Goal: Find specific page/section: Find specific page/section

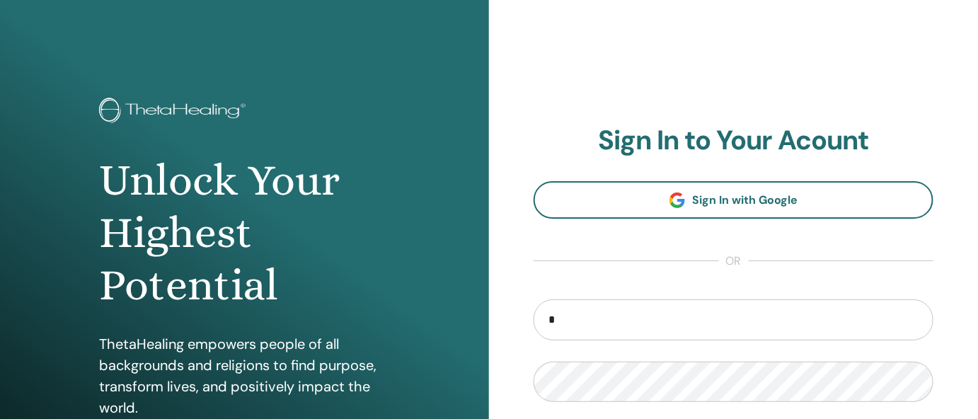
type input "**********"
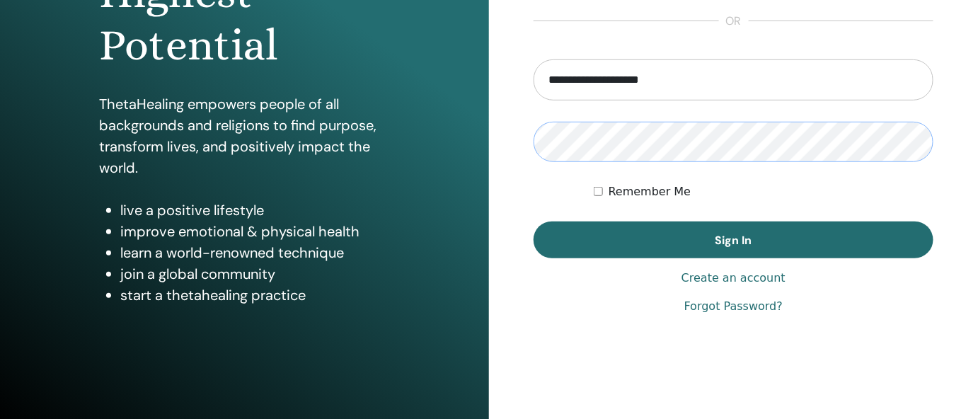
scroll to position [242, 0]
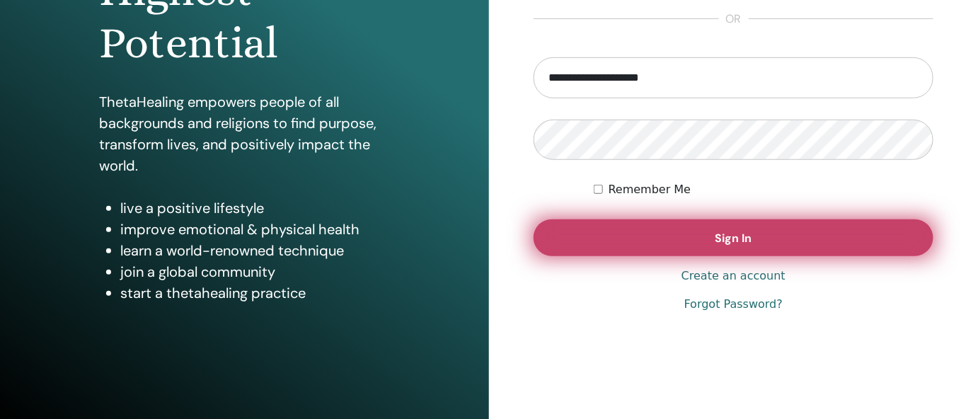
click at [737, 238] on span "Sign In" at bounding box center [733, 238] width 37 height 15
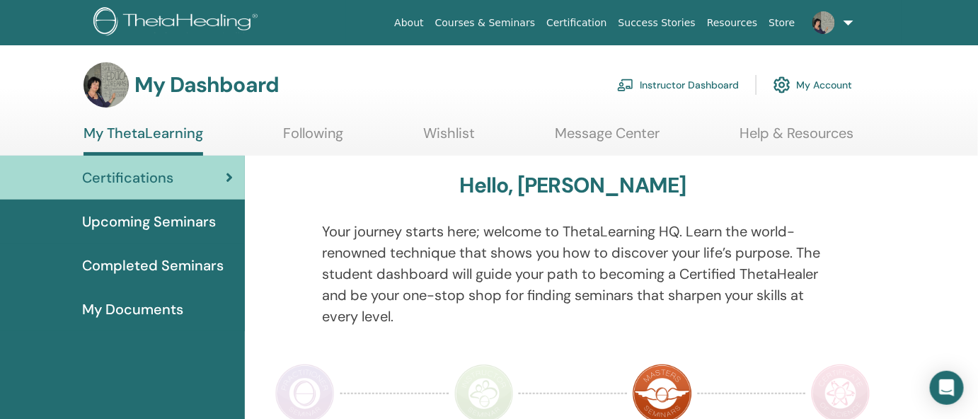
click at [149, 306] on span "My Documents" at bounding box center [132, 309] width 101 height 21
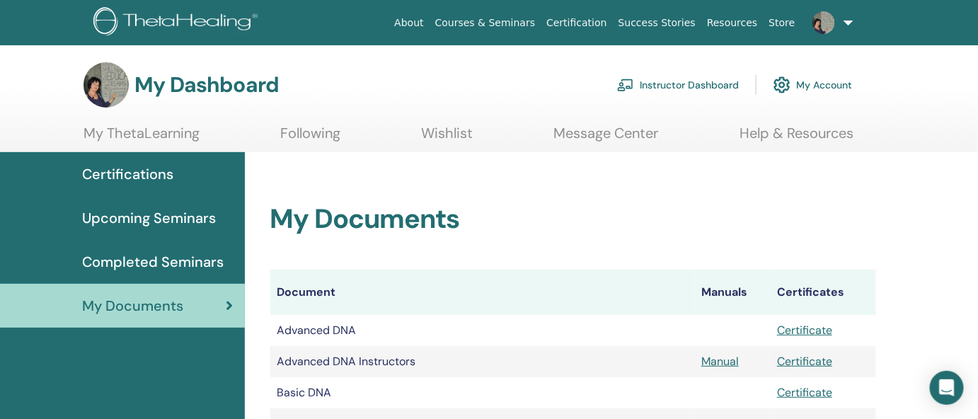
click at [703, 86] on link "Instructor Dashboard" at bounding box center [678, 84] width 122 height 31
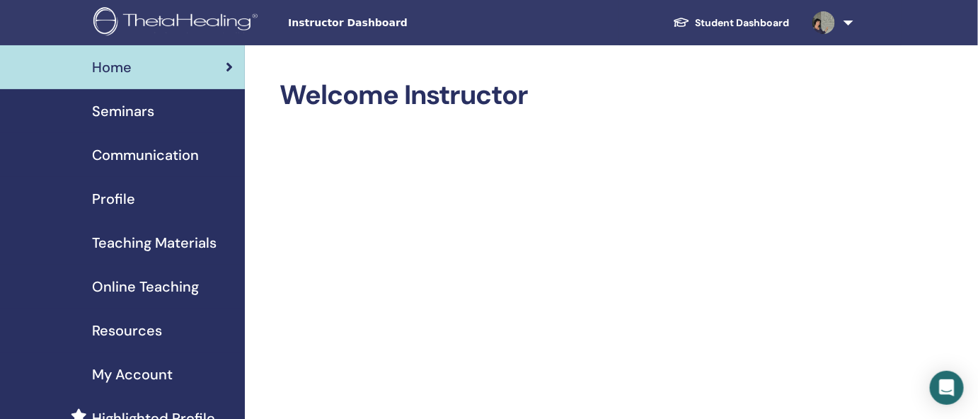
click at [173, 243] on span "Teaching Materials" at bounding box center [154, 242] width 125 height 21
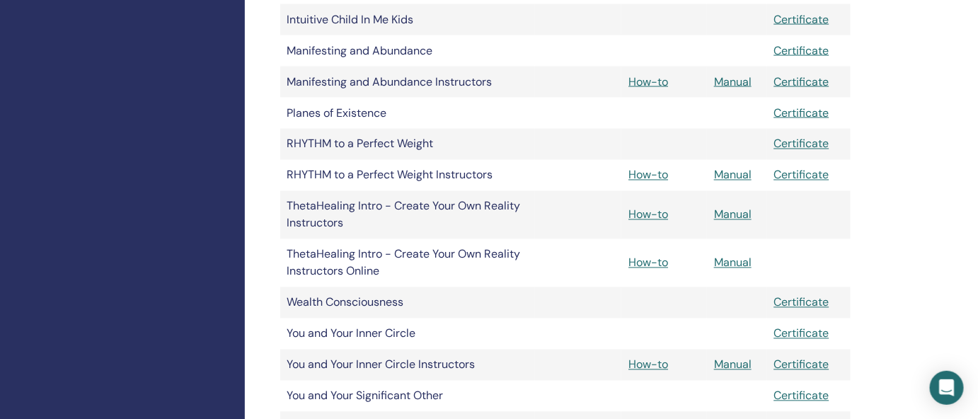
scroll to position [754, 0]
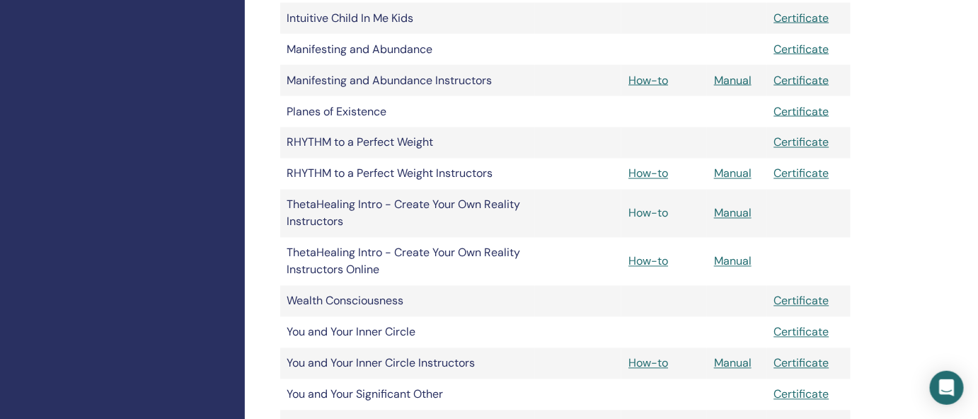
click at [642, 215] on link "How-to" at bounding box center [648, 213] width 40 height 15
